Goal: Find specific page/section: Find specific page/section

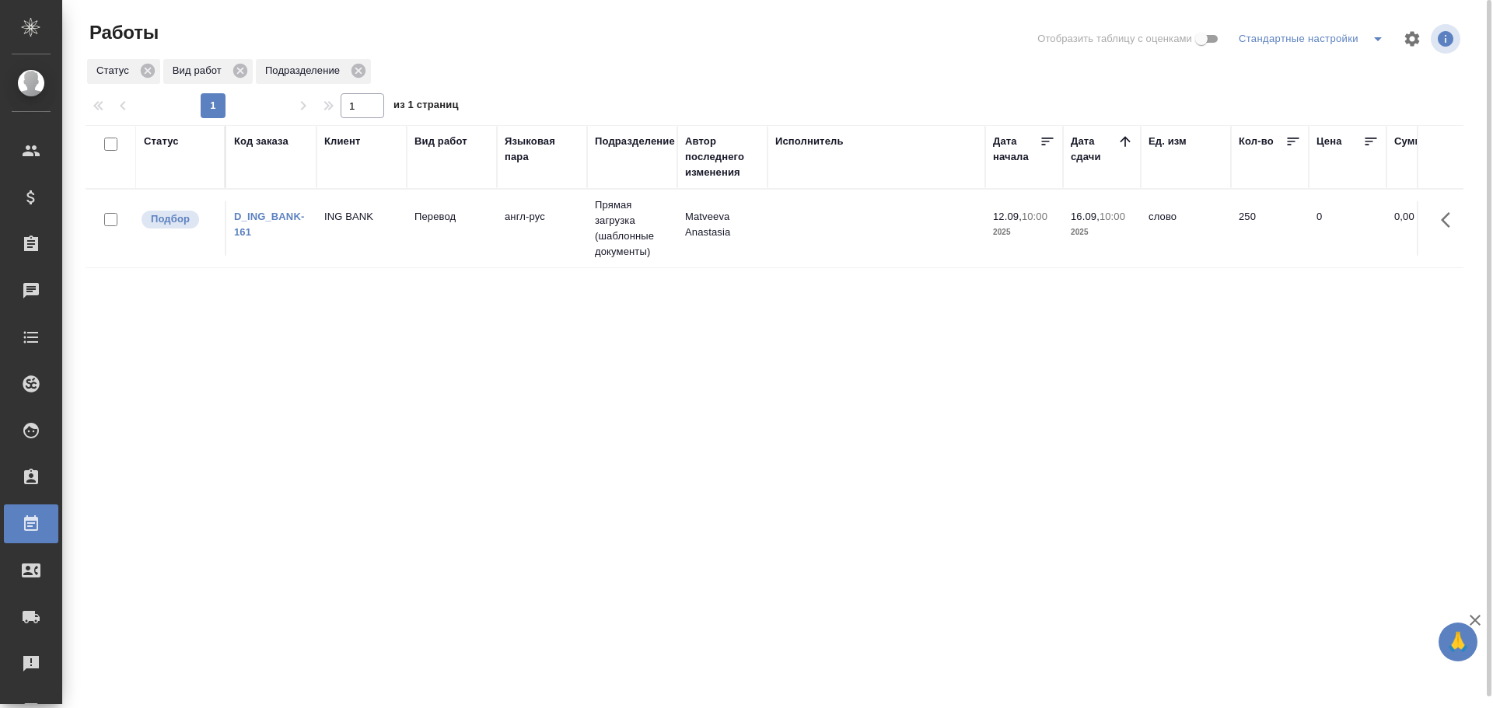
click at [1374, 39] on icon "split button" at bounding box center [1377, 39] width 19 height 19
click at [1327, 73] on li "Мои, в работе" at bounding box center [1314, 70] width 159 height 25
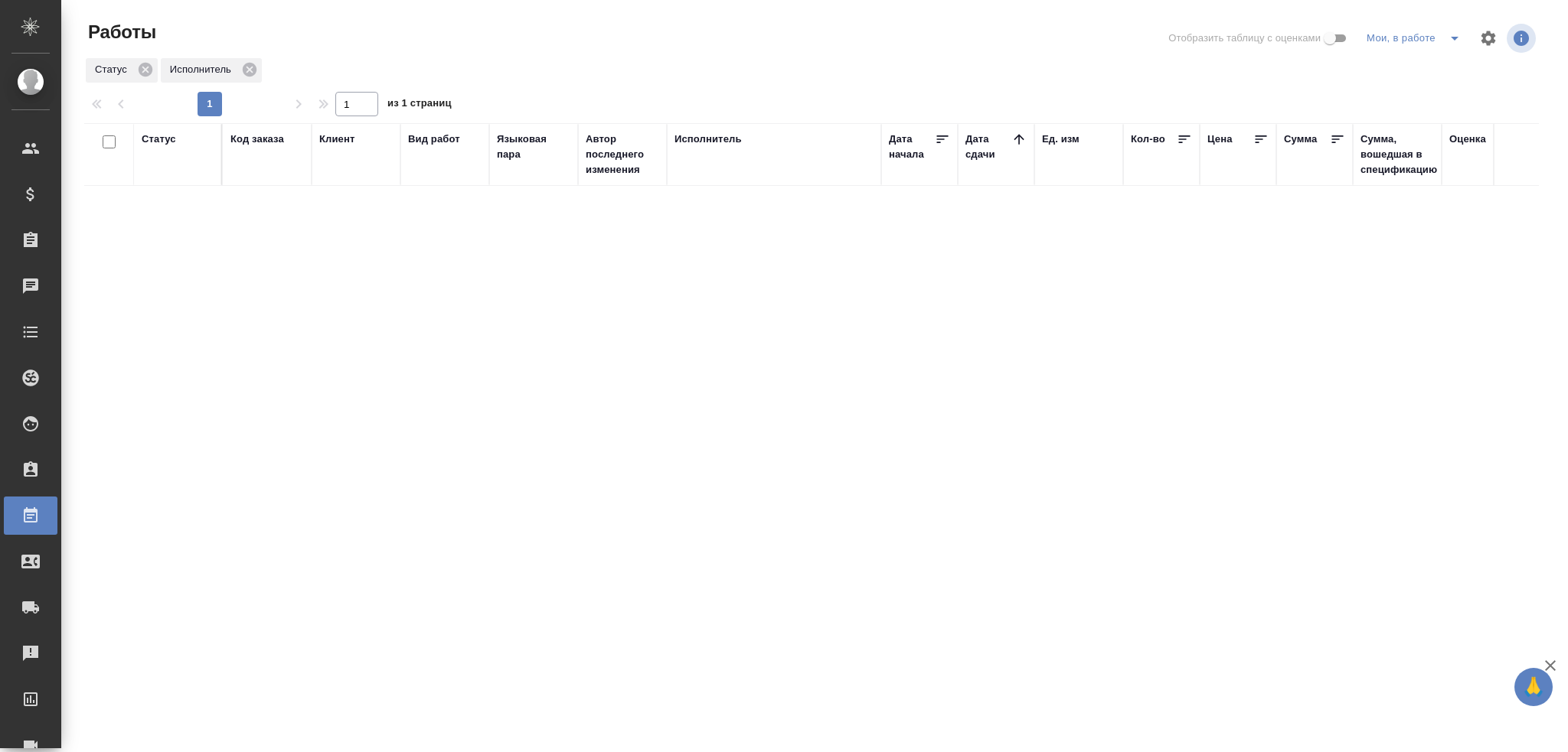
click at [1454, 39] on icon "split button" at bounding box center [1455, 38] width 19 height 19
click at [1421, 67] on li "Стандартные настройки" at bounding box center [1416, 69] width 147 height 25
